Goal: Information Seeking & Learning: Learn about a topic

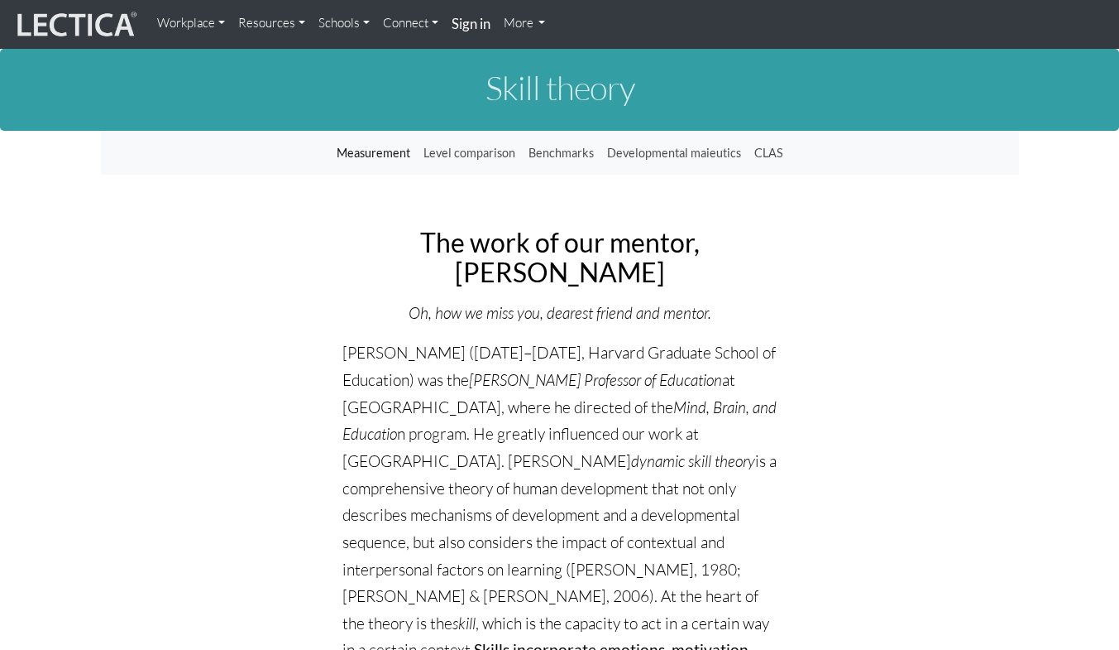
scroll to position [276, 0]
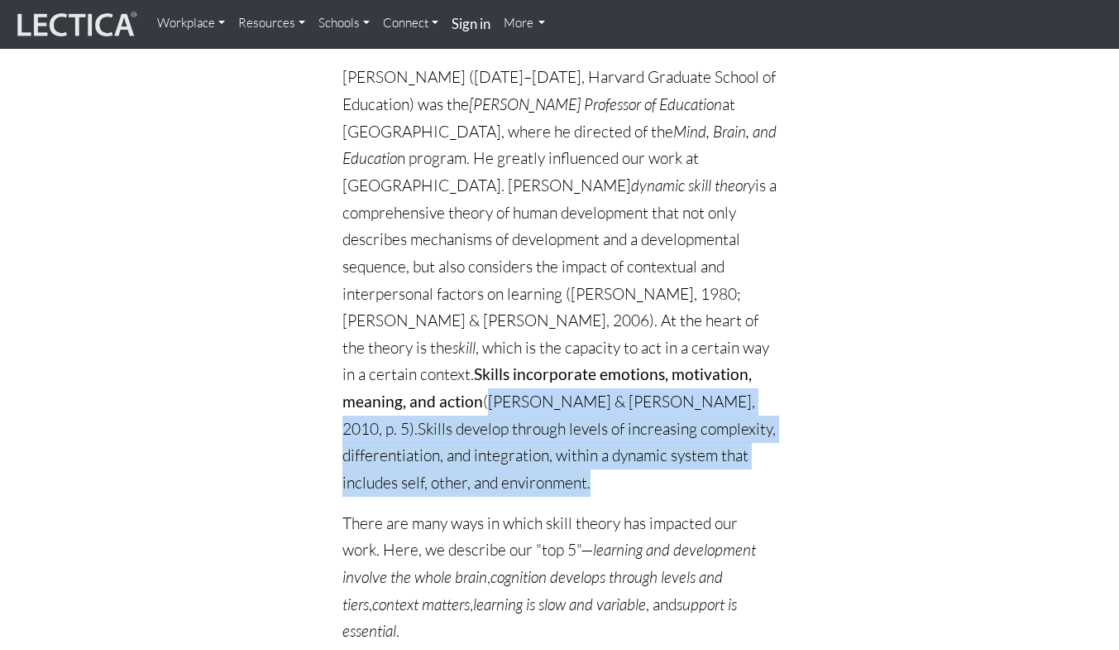
drag, startPoint x: 340, startPoint y: 398, endPoint x: 750, endPoint y: 466, distance: 416.0
copy p "([PERSON_NAME] & [PERSON_NAME], 2010, p. 5). Skills develop through levels of i…"
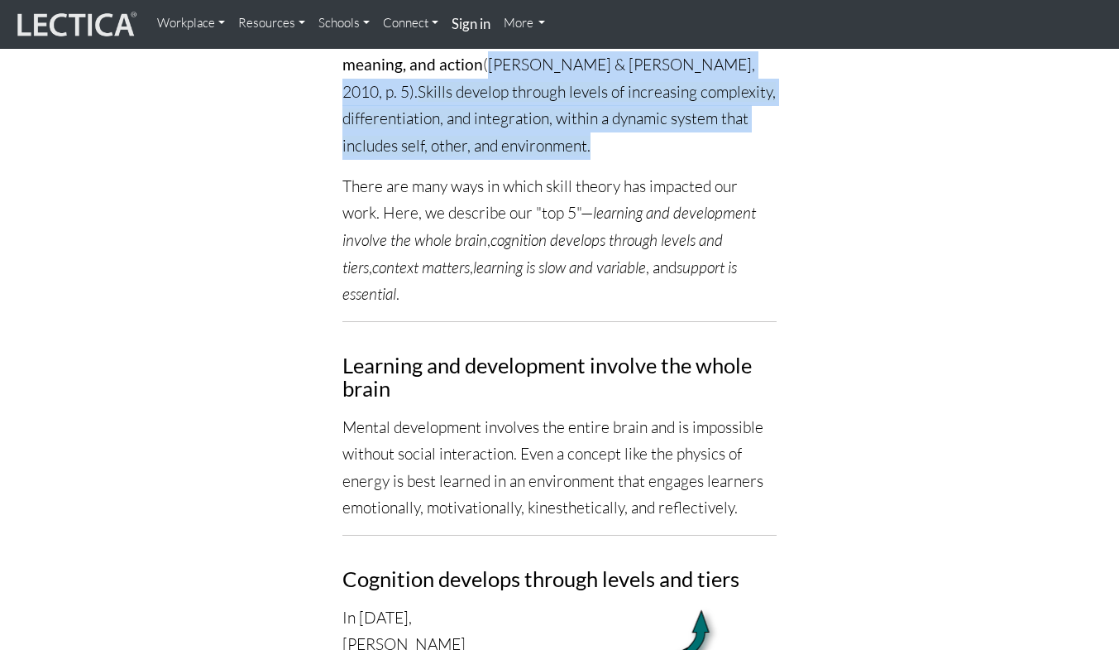
scroll to position [551, 0]
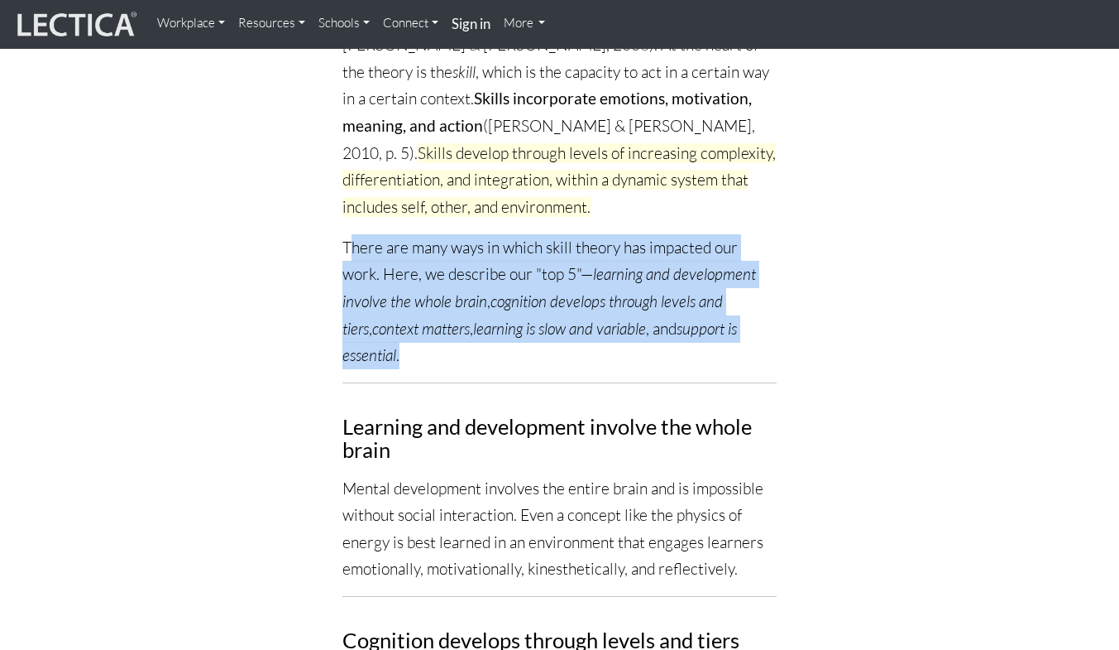
drag, startPoint x: 350, startPoint y: 217, endPoint x: 664, endPoint y: 330, distance: 334.2
click at [664, 330] on p "There are many ways in which skill theory has impacted our work. Here, we descr…" at bounding box center [560, 301] width 434 height 135
copy p "here are many ways in which skill theory has impacted our work. Here, we descri…"
drag, startPoint x: 363, startPoint y: 242, endPoint x: 337, endPoint y: 193, distance: 56.3
click at [362, 242] on p "There are many ways in which skill theory has impacted our work. Here, we descr…" at bounding box center [560, 301] width 434 height 135
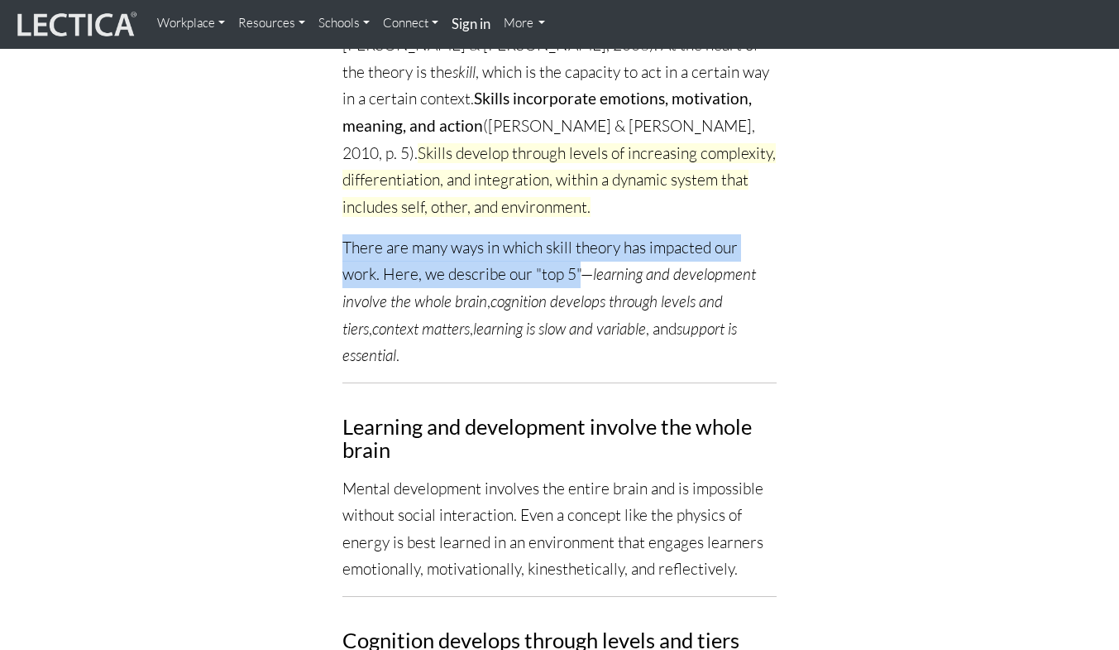
drag, startPoint x: 344, startPoint y: 220, endPoint x: 582, endPoint y: 252, distance: 239.6
click at [582, 252] on p "There are many ways in which skill theory has impacted our work. Here, we descr…" at bounding box center [560, 301] width 434 height 135
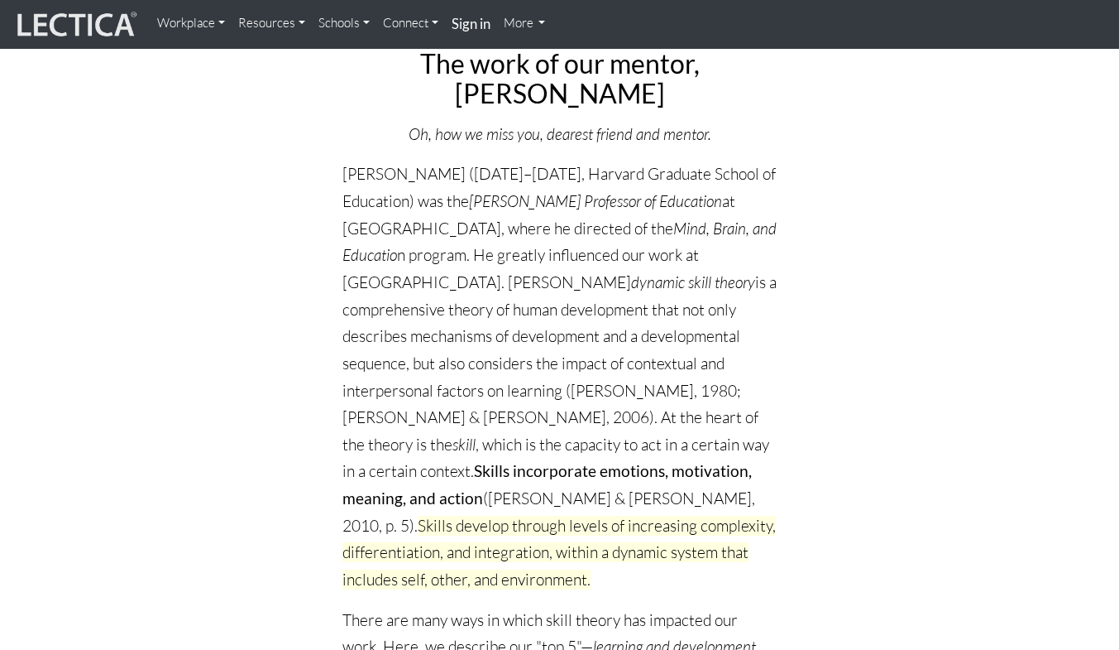
scroll to position [454, 0]
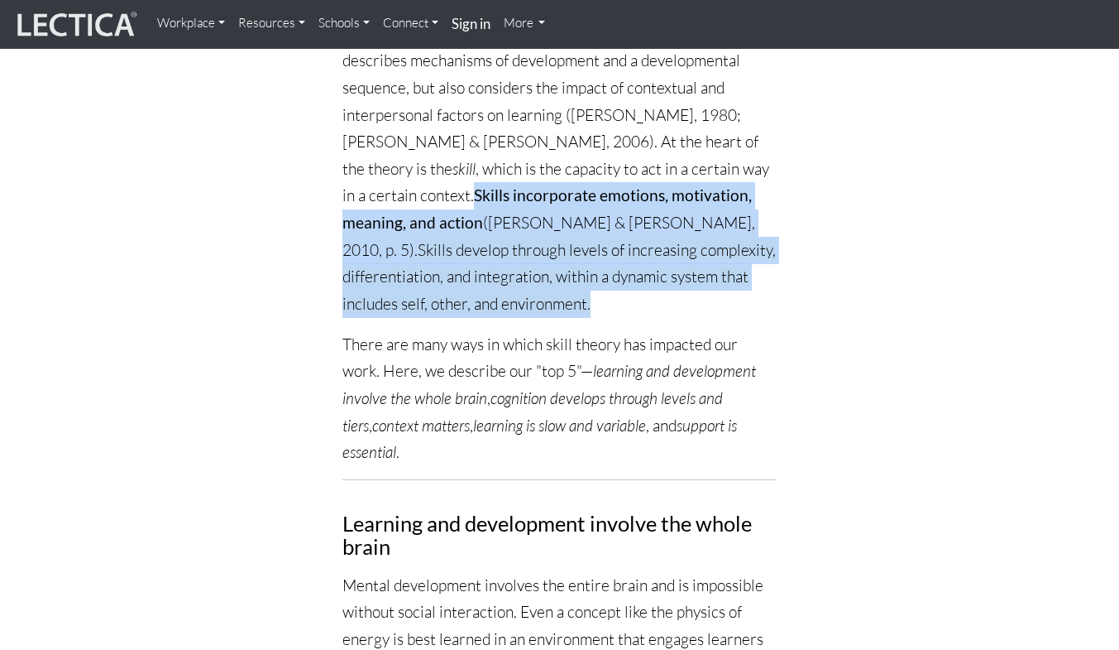
drag, startPoint x: 684, startPoint y: 162, endPoint x: 774, endPoint y: 273, distance: 142.4
click at [774, 273] on p "[PERSON_NAME] ([DATE]–[DATE], Harvard Graduate School of Education) was the [PE…" at bounding box center [560, 101] width 434 height 432
copy p "Skills incorporate emotions, motivation, meaning, and action ([PERSON_NAME] & […"
click at [760, 194] on p "[PERSON_NAME] ([DATE]–[DATE], Harvard Graduate School of Education) was the [PE…" at bounding box center [560, 101] width 434 height 432
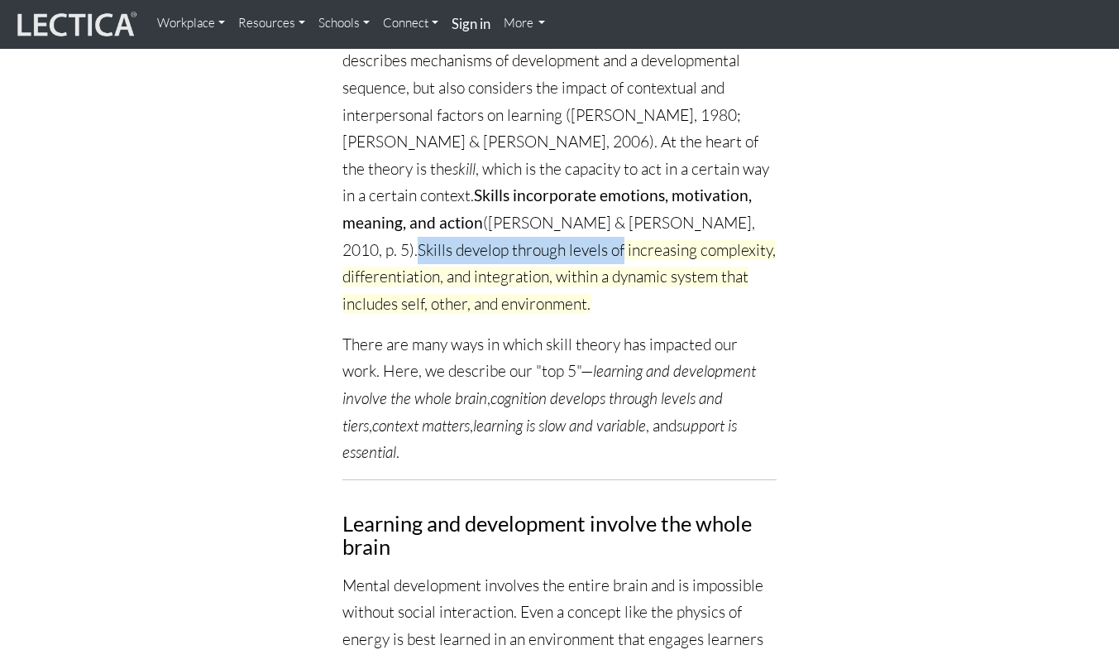
drag, startPoint x: 555, startPoint y: 213, endPoint x: 760, endPoint y: 228, distance: 205.7
click at [760, 240] on span "Skills develop through levels of increasing complexity, differentiation, and in…" at bounding box center [560, 277] width 434 height 74
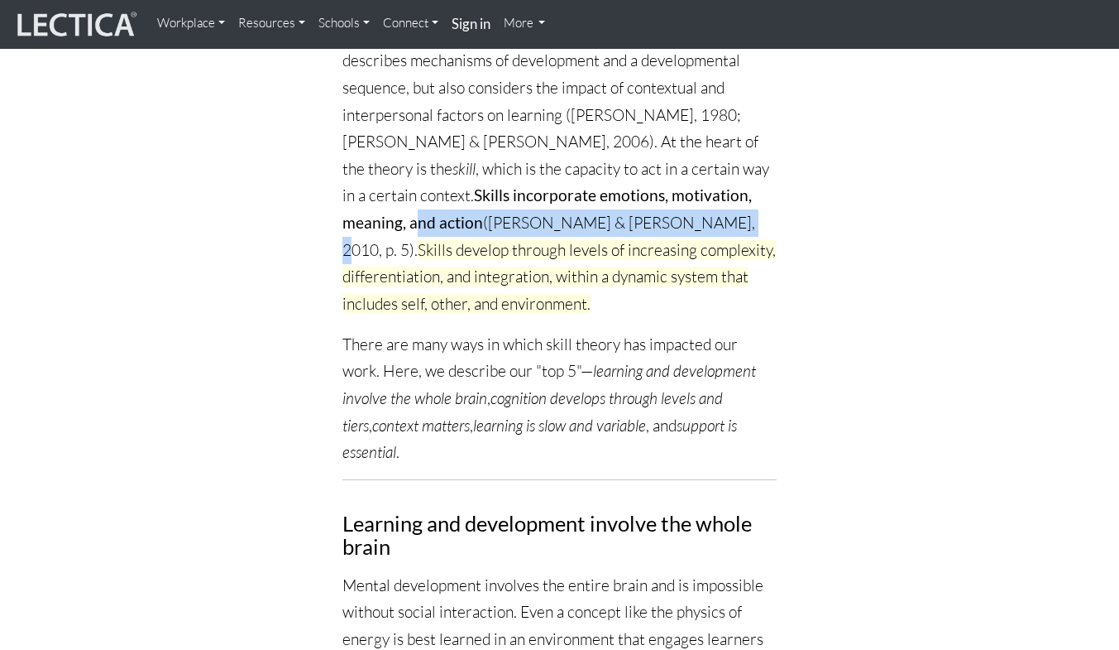
drag, startPoint x: 553, startPoint y: 216, endPoint x: 638, endPoint y: 209, distance: 85.5
click at [643, 209] on p "[PERSON_NAME] ([DATE]–[DATE], Harvard Graduate School of Education) was the [PE…" at bounding box center [560, 101] width 434 height 432
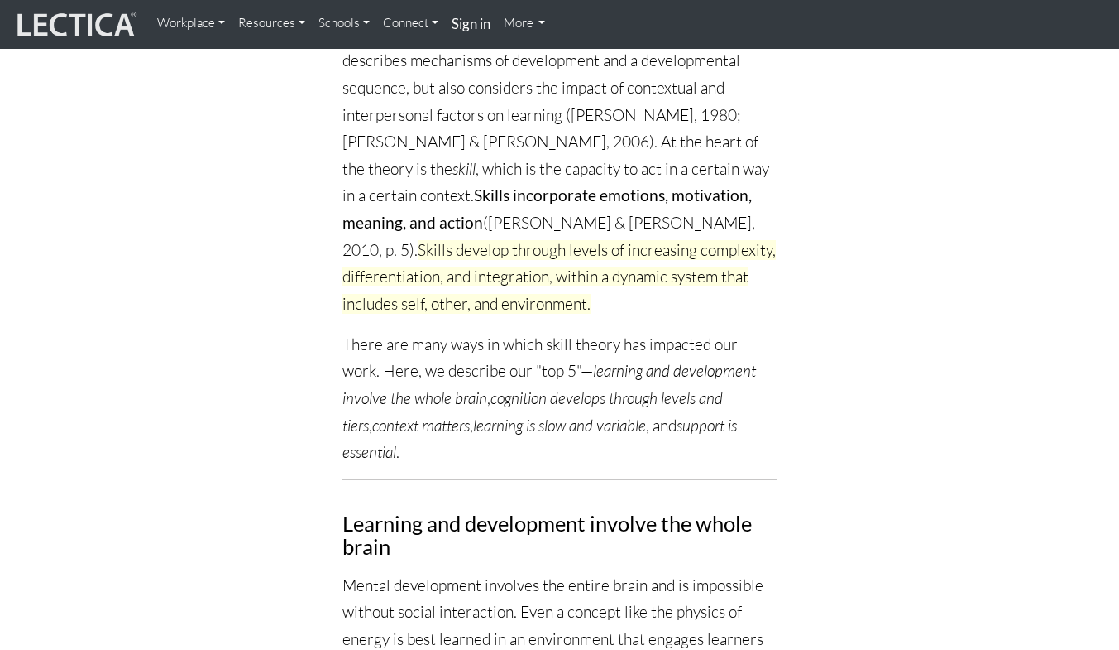
click at [554, 216] on p "[PERSON_NAME] ([DATE]–[DATE], Harvard Graduate School of Education) was the [PE…" at bounding box center [560, 101] width 434 height 432
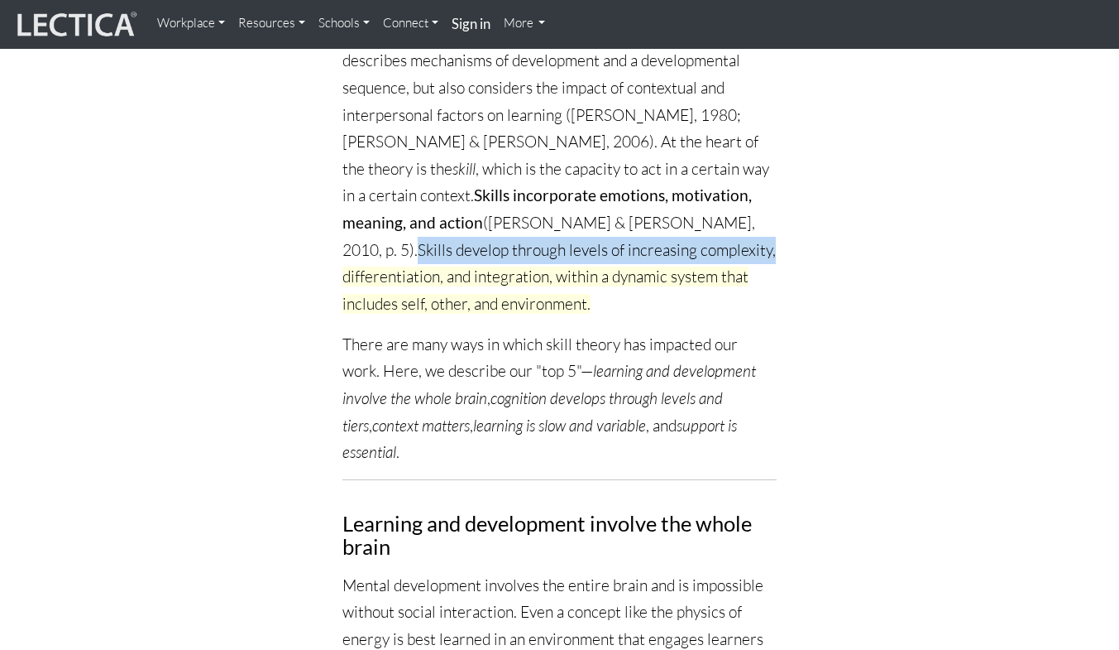
drag, startPoint x: 554, startPoint y: 218, endPoint x: 490, endPoint y: 243, distance: 69.1
click at [490, 243] on p "[PERSON_NAME] ([DATE]–[DATE], Harvard Graduate School of Education) was the [PE…" at bounding box center [560, 101] width 434 height 432
copy span "Skills develop through levels of increasing complexity,"
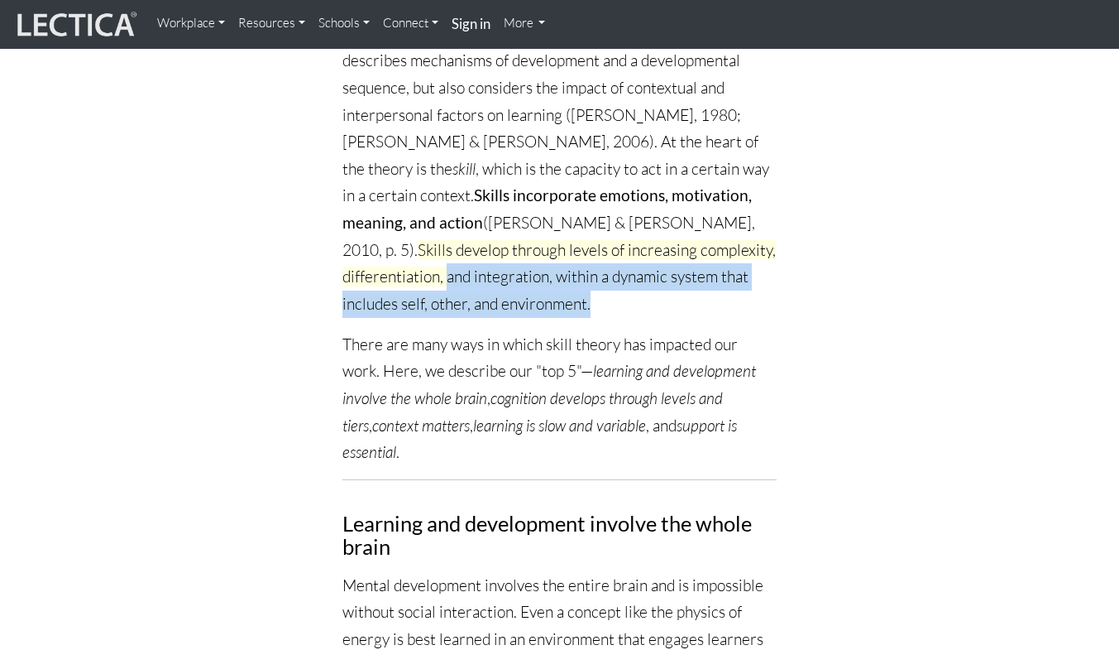
drag, startPoint x: 597, startPoint y: 248, endPoint x: 759, endPoint y: 271, distance: 162.9
click at [759, 271] on p "[PERSON_NAME] ([DATE]–[DATE], Harvard Graduate School of Education) was the [PE…" at bounding box center [560, 101] width 434 height 432
copy span "and integration, within a dynamic system that includes self, other, and environ…"
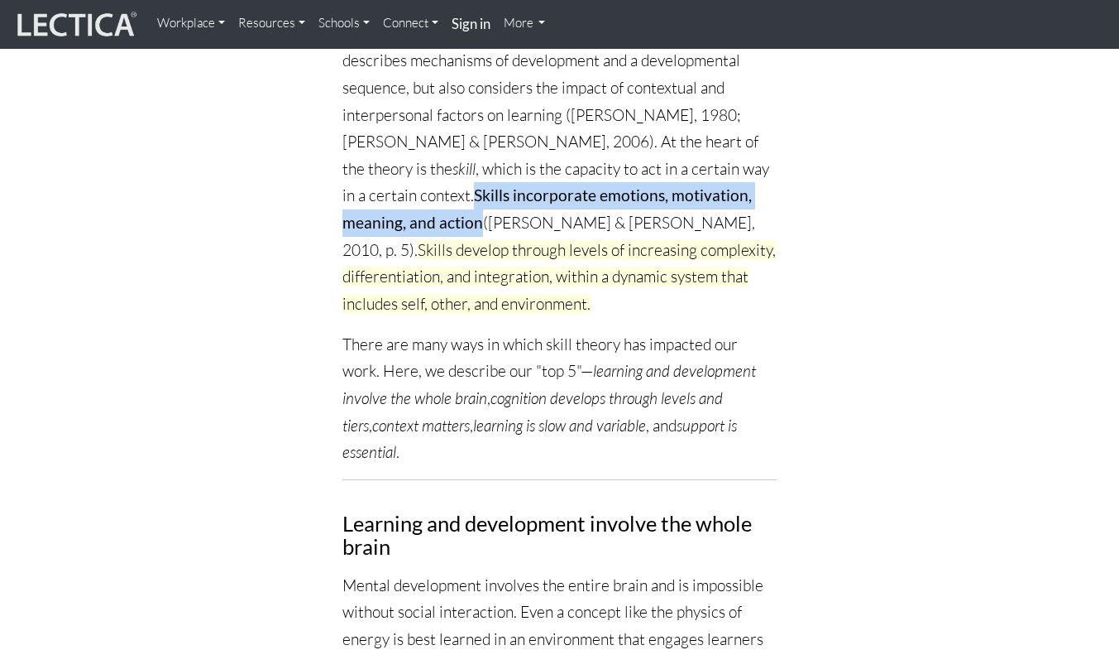
drag, startPoint x: 679, startPoint y: 165, endPoint x: 727, endPoint y: 203, distance: 61.3
click at [727, 203] on p "[PERSON_NAME] ([DATE]–[DATE], Harvard Graduate School of Education) was the [PE…" at bounding box center [560, 101] width 434 height 432
copy p "Skills incorporate emotions, motivation, meaning, and action"
click at [747, 162] on p "[PERSON_NAME] ([DATE]–[DATE], Harvard Graduate School of Education) was the [PE…" at bounding box center [560, 101] width 434 height 432
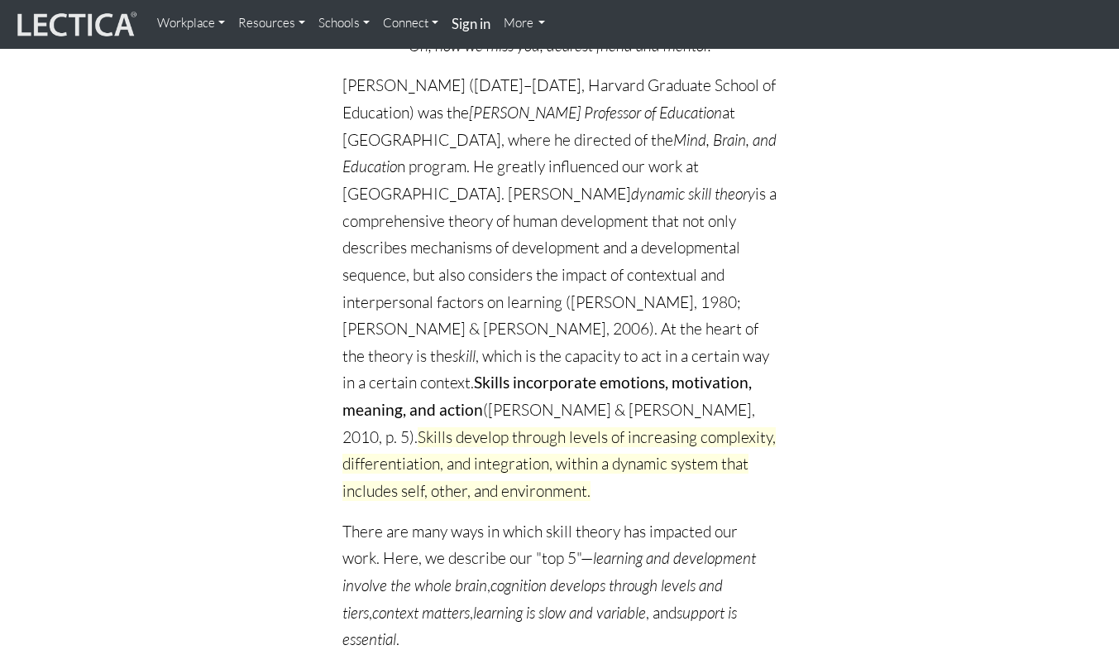
scroll to position [0, 0]
